Goal: Task Accomplishment & Management: Manage account settings

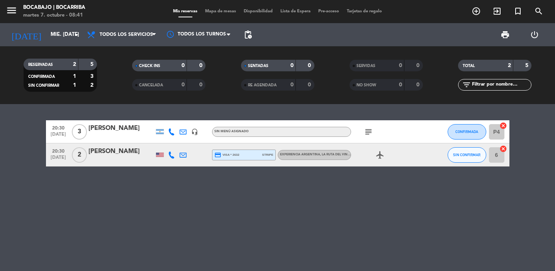
click at [109, 150] on div "[PERSON_NAME]" at bounding box center [121, 152] width 66 height 10
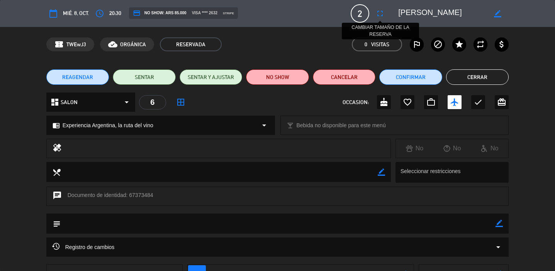
click at [380, 16] on icon "fullscreen" at bounding box center [379, 13] width 9 height 9
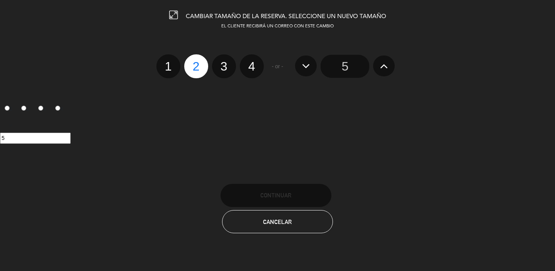
click at [225, 68] on label "3" at bounding box center [224, 66] width 24 height 24
click at [225, 62] on input "3" at bounding box center [222, 59] width 5 height 5
radio input "true"
radio input "false"
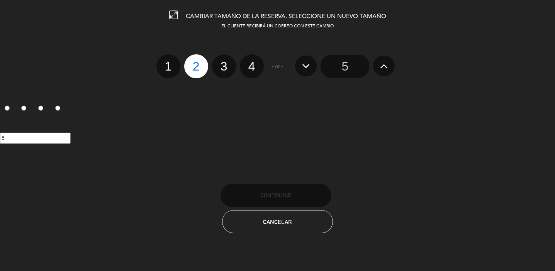
radio input "false"
radio input "true"
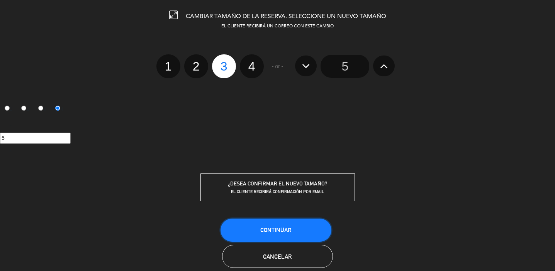
click at [288, 232] on span "Continuar" at bounding box center [275, 230] width 31 height 7
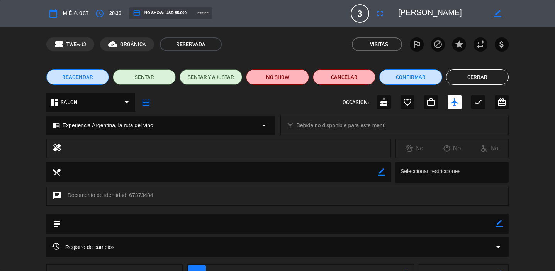
click at [480, 79] on button "Cerrar" at bounding box center [477, 77] width 63 height 15
